Goal: Task Accomplishment & Management: Use online tool/utility

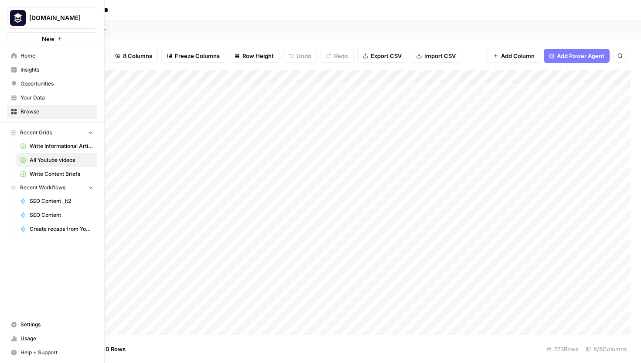
click at [57, 200] on span "SEO Content _It2" at bounding box center [62, 201] width 64 height 8
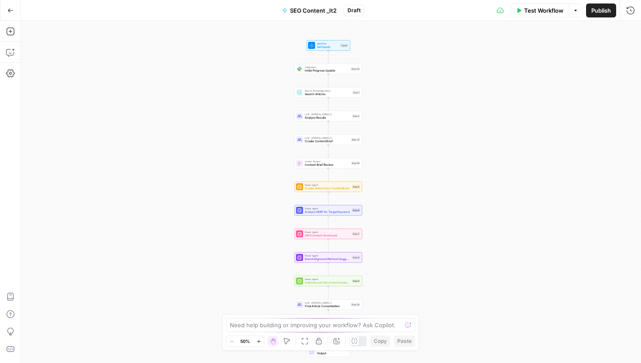
click at [324, 12] on span "SEO Content _It2" at bounding box center [313, 10] width 47 height 9
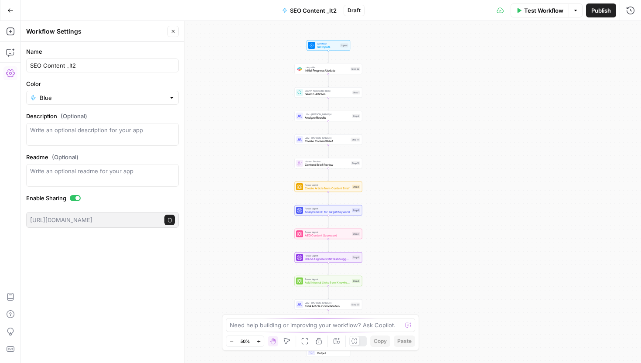
click at [240, 52] on div "Workflow Set Inputs Inputs Integration Initial Progress Update Step 22 Search K…" at bounding box center [331, 192] width 620 height 342
click at [172, 30] on icon "button" at bounding box center [173, 31] width 3 height 3
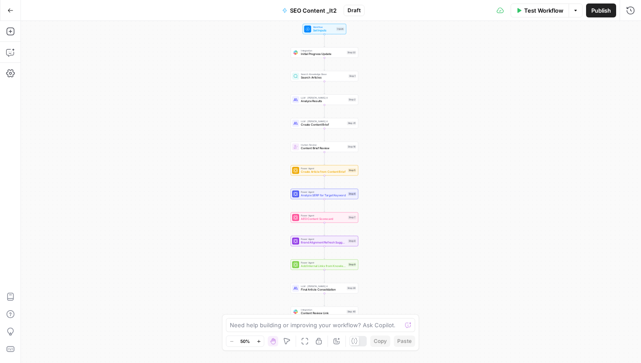
click at [76, 239] on div "Workflow Set Inputs Inputs Integration Initial Progress Update Step 22 Search K…" at bounding box center [331, 192] width 620 height 342
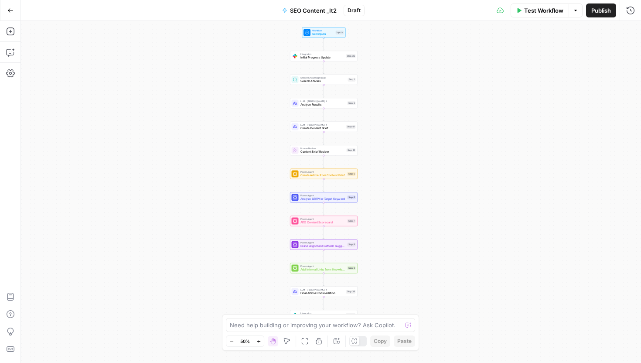
click at [164, 98] on div "Workflow Set Inputs Inputs Integration Initial Progress Update Step 22 Search K…" at bounding box center [331, 192] width 620 height 342
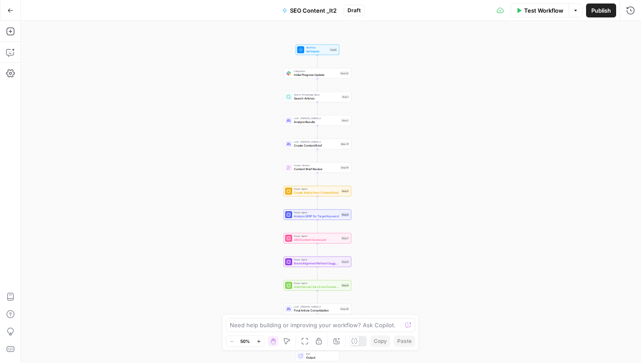
click at [191, 136] on div "Workflow Set Inputs Inputs Integration Initial Progress Update Step 22 Search K…" at bounding box center [331, 192] width 620 height 342
click at [164, 32] on div "Workflow Set Inputs Inputs Integration Initial Progress Update Step 22 Search K…" at bounding box center [331, 192] width 620 height 342
click at [183, 69] on div "Workflow Set Inputs Inputs Integration Initial Progress Update Step 22 Search K…" at bounding box center [331, 192] width 620 height 342
click at [386, 58] on div "Workflow Set Inputs Inputs Integration Initial Progress Update Step 22 Search K…" at bounding box center [331, 192] width 620 height 342
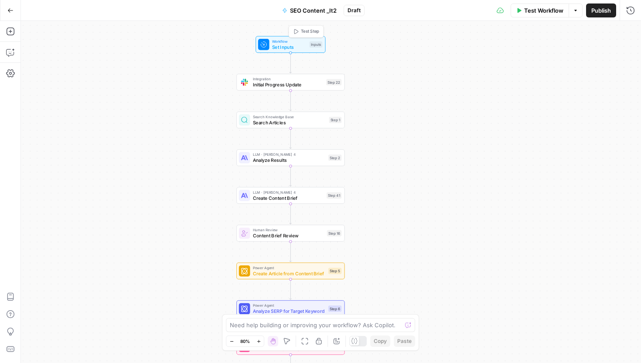
click at [305, 46] on span "Set Inputs" at bounding box center [289, 46] width 34 height 7
click at [442, 89] on div "Workflow Set Inputs Inputs Integration Initial Progress Update Step 22 Search K…" at bounding box center [331, 192] width 620 height 342
click at [475, 69] on div "Workflow Set Inputs Inputs Integration Initial Progress Update Step 22 Search K…" at bounding box center [331, 192] width 620 height 342
click at [404, 59] on div "Workflow Set Inputs Inputs Integration Initial Progress Update Step 22 Copy ste…" at bounding box center [331, 192] width 620 height 342
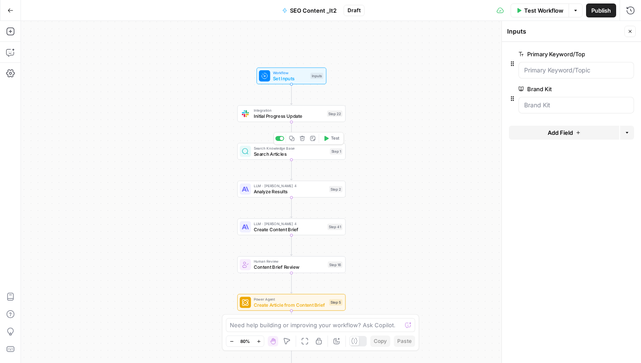
click at [417, 152] on div "Workflow Set Inputs Inputs Integration Initial Progress Update Step 22 Search K…" at bounding box center [331, 192] width 620 height 342
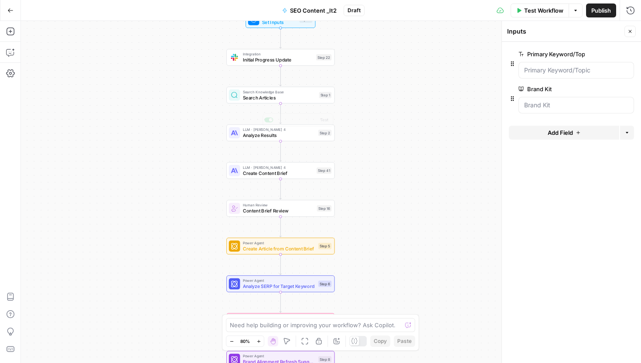
click at [304, 97] on span "Search Articles" at bounding box center [279, 97] width 73 height 7
type textarea "Search Articles"
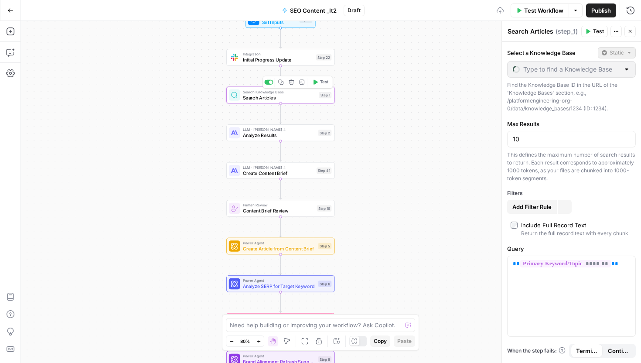
type input "PEbase_temp"
click at [632, 28] on button "Close" at bounding box center [630, 31] width 11 height 11
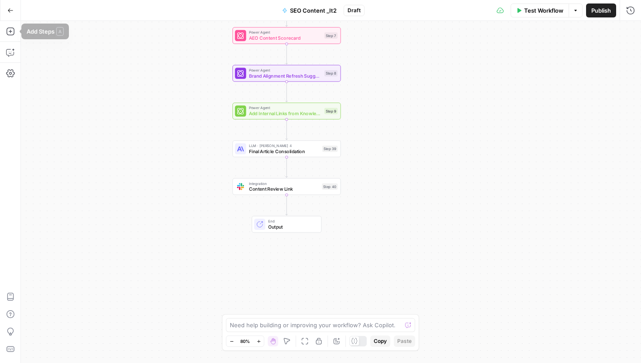
click at [13, 11] on icon "button" at bounding box center [10, 10] width 6 height 6
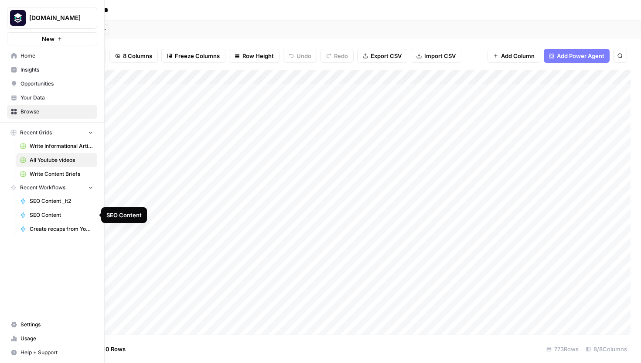
click at [49, 227] on span "Create recaps from Youtube videos WIP [PERSON_NAME]" at bounding box center [62, 229] width 64 height 8
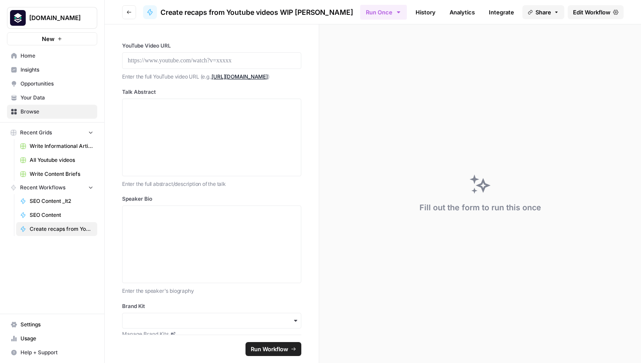
click at [614, 14] on icon at bounding box center [615, 12] width 5 height 5
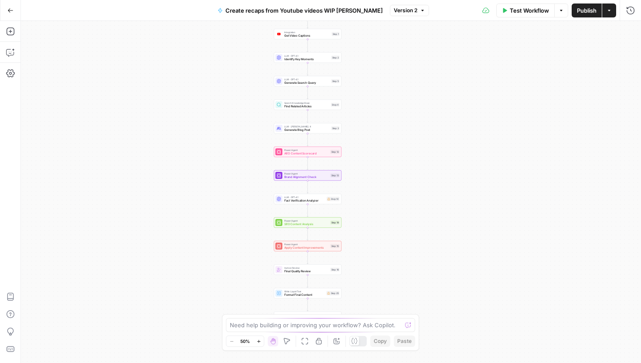
click at [364, 104] on div "Workflow Set Inputs Inputs Write Liquid Text Starting blog post creation for vi…" at bounding box center [331, 192] width 620 height 342
